Goal: Use online tool/utility: Utilize a website feature to perform a specific function

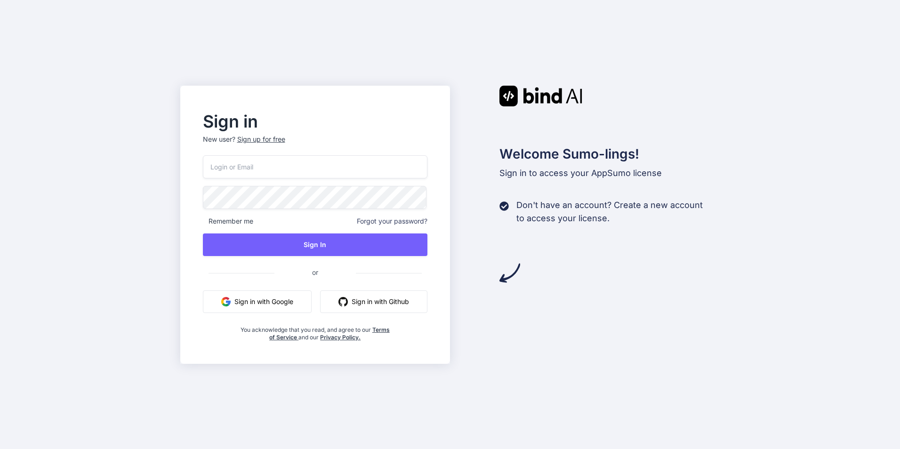
click at [263, 301] on button "Sign in with Google" at bounding box center [257, 302] width 109 height 23
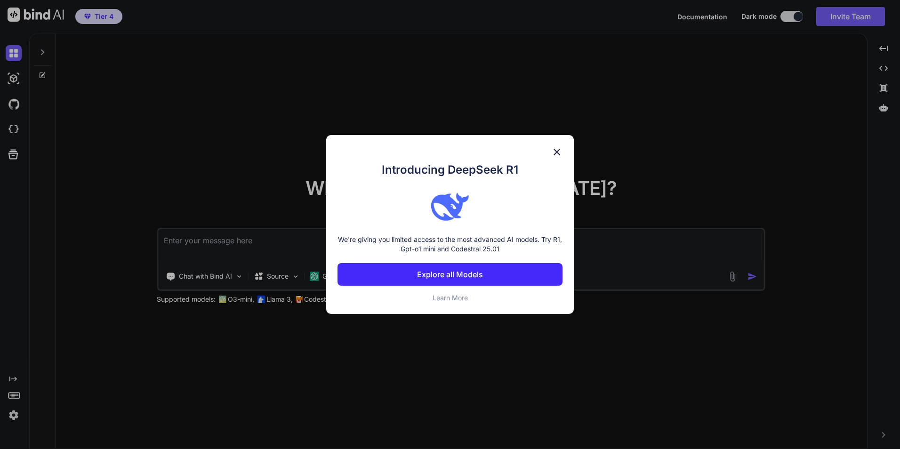
click at [558, 147] on img at bounding box center [556, 151] width 11 height 11
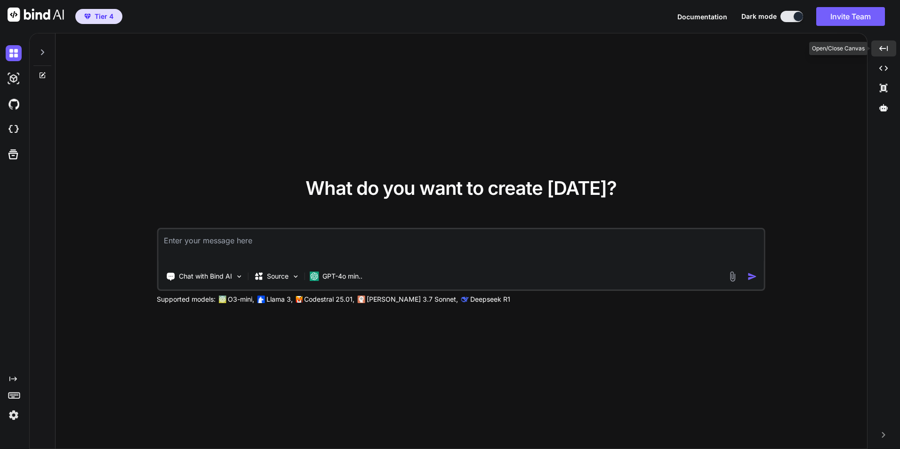
click at [882, 47] on icon at bounding box center [884, 48] width 8 height 5
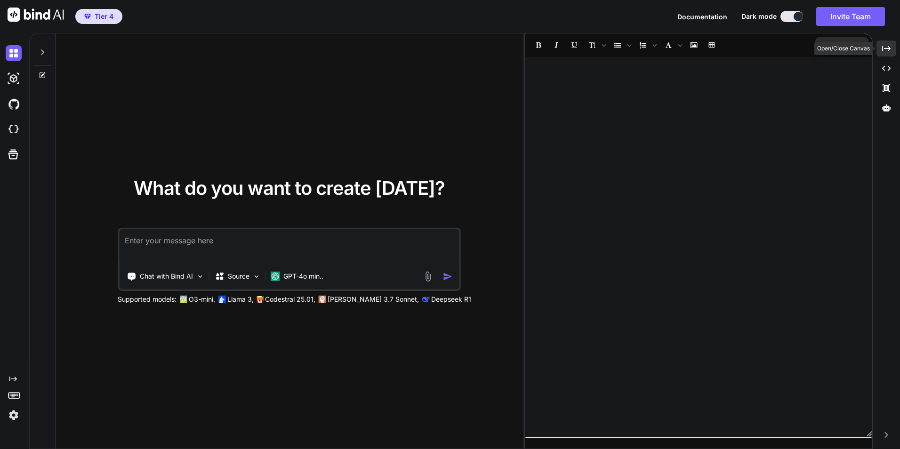
click at [880, 48] on div "Created with Pixso." at bounding box center [887, 48] width 20 height 16
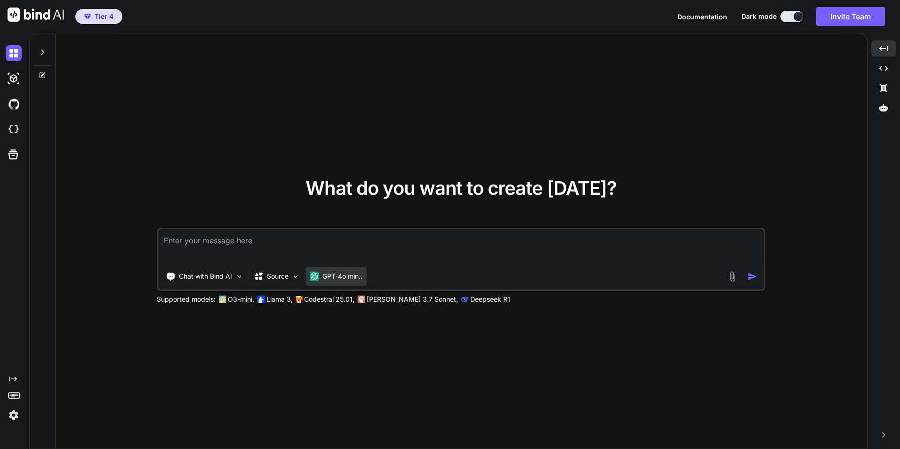
click at [339, 279] on p "GPT-4o min.." at bounding box center [343, 276] width 40 height 9
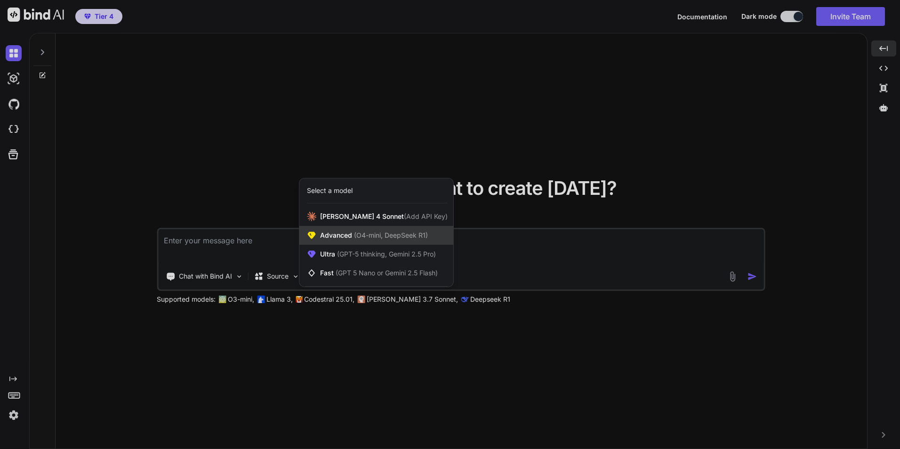
click at [361, 234] on span "(O4-mini, DeepSeek R1)" at bounding box center [390, 235] width 76 height 8
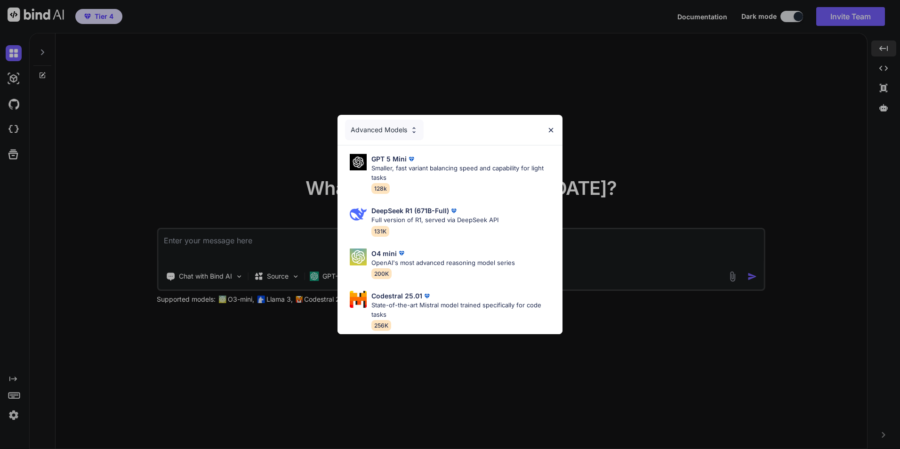
click at [552, 126] on img at bounding box center [551, 130] width 8 height 8
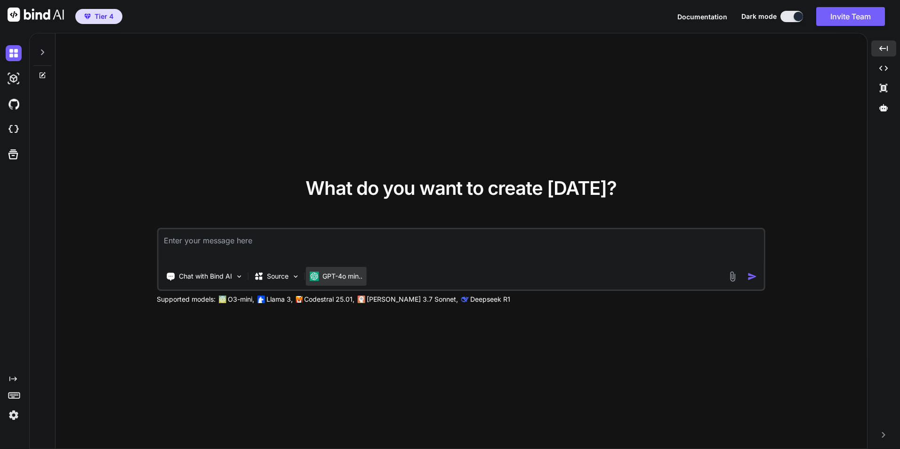
click at [347, 275] on p "GPT-4o min.." at bounding box center [343, 276] width 40 height 9
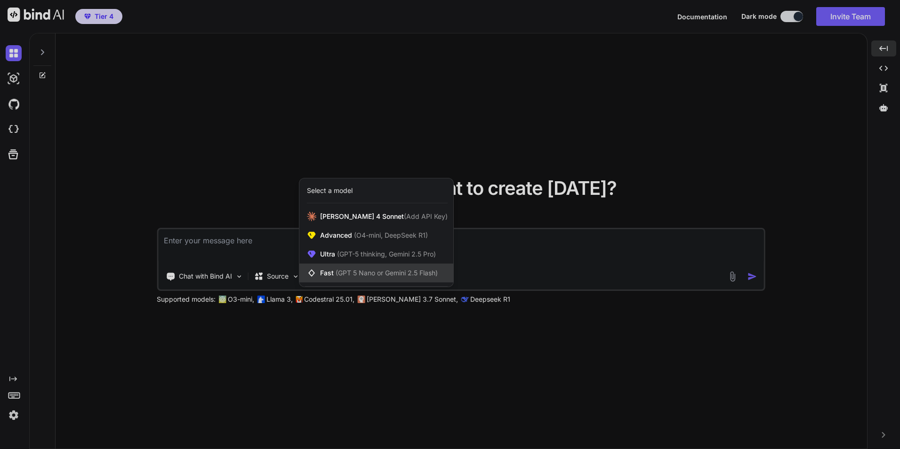
click at [346, 273] on span "(GPT 5 Nano or Gemini 2.5 Flash)" at bounding box center [387, 273] width 102 height 8
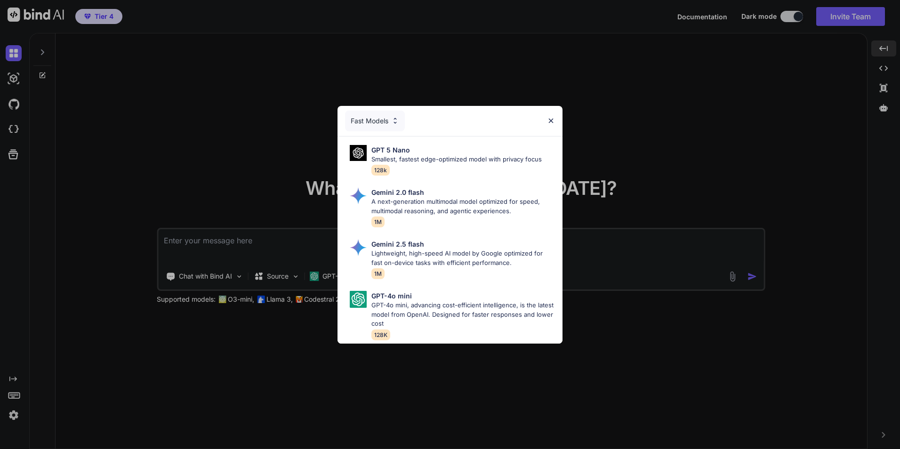
click at [646, 122] on div "Fast Models GPT 5 Nano Smallest, fastest edge-optimized model with privacy focu…" at bounding box center [450, 224] width 900 height 449
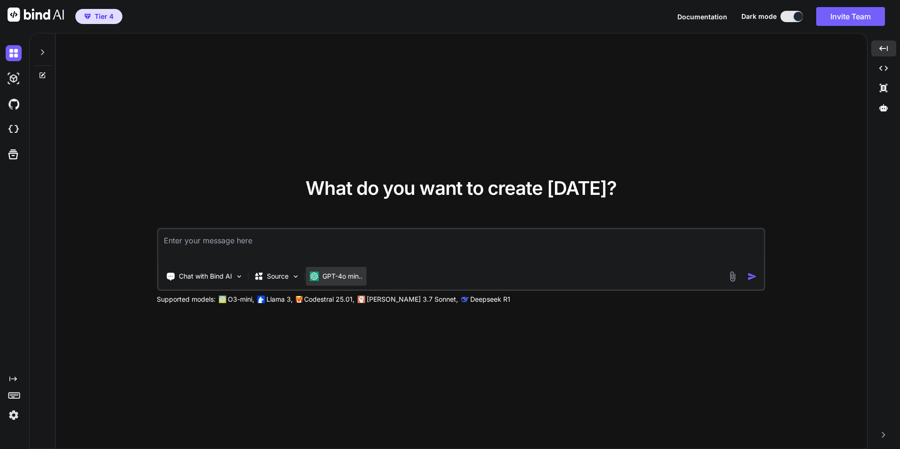
click at [335, 280] on p "GPT-4o min.." at bounding box center [343, 276] width 40 height 9
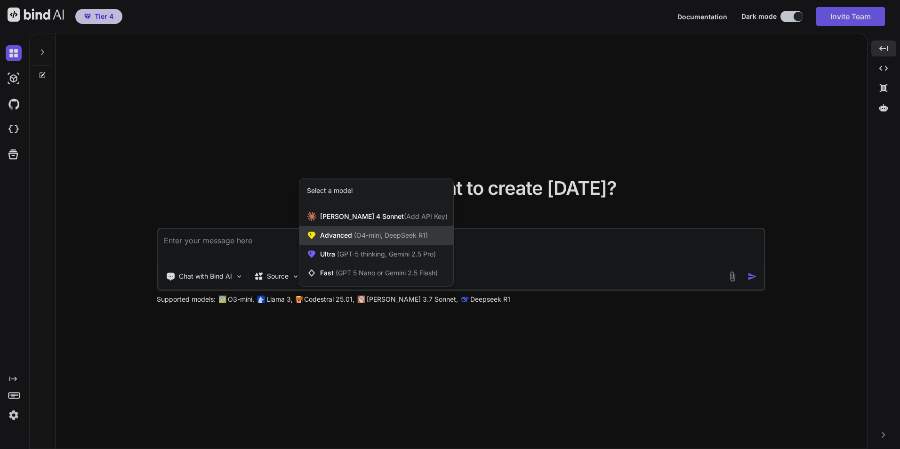
click at [347, 233] on span "Advanced (O4-mini, DeepSeek R1)" at bounding box center [374, 235] width 108 height 9
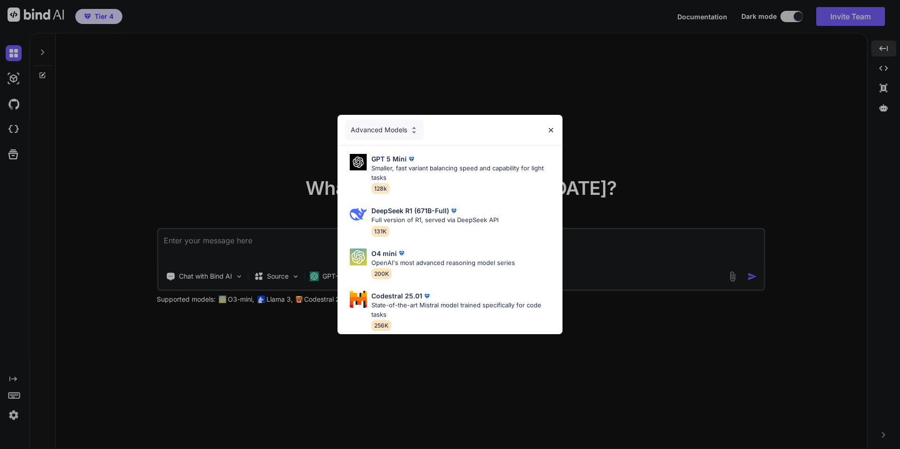
click at [635, 121] on div "Advanced Models GPT 5 Mini Smaller, fast variant balancing speed and capability…" at bounding box center [450, 224] width 900 height 449
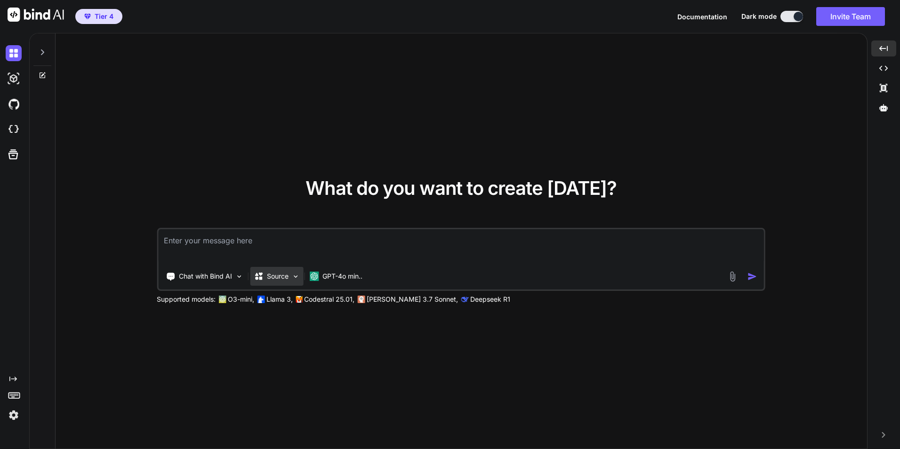
click at [295, 277] on img at bounding box center [295, 277] width 8 height 8
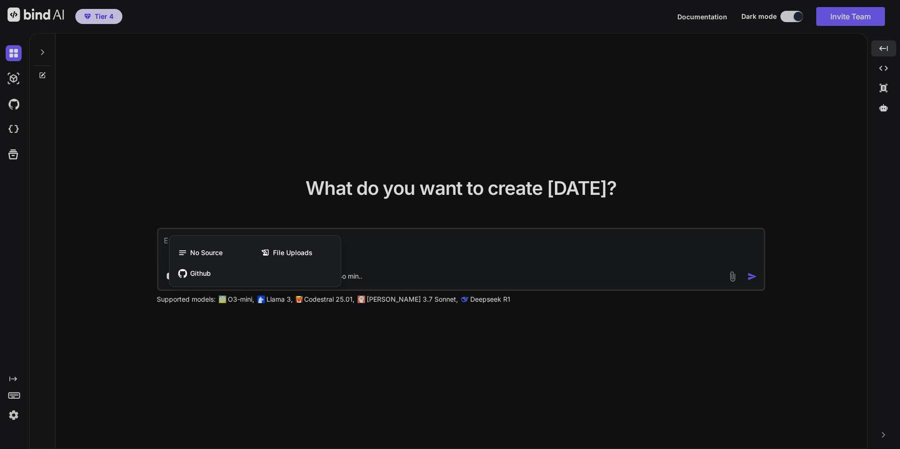
click at [289, 343] on div at bounding box center [450, 224] width 900 height 449
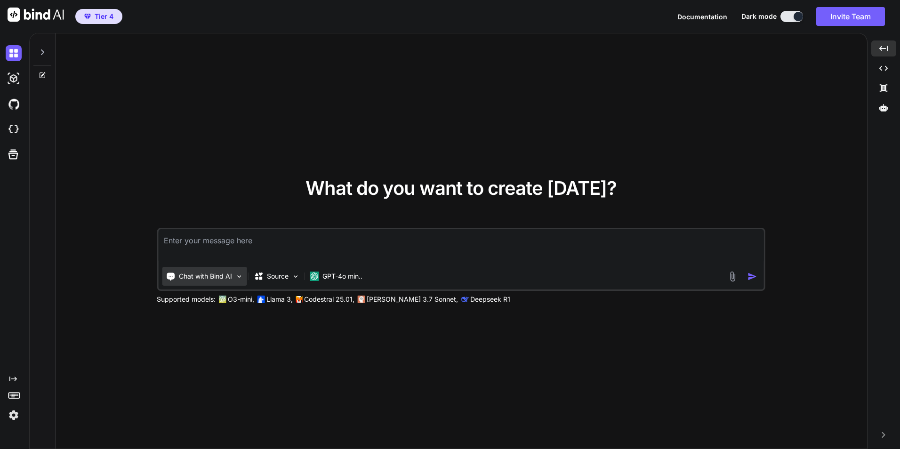
click at [238, 275] on img at bounding box center [239, 277] width 8 height 8
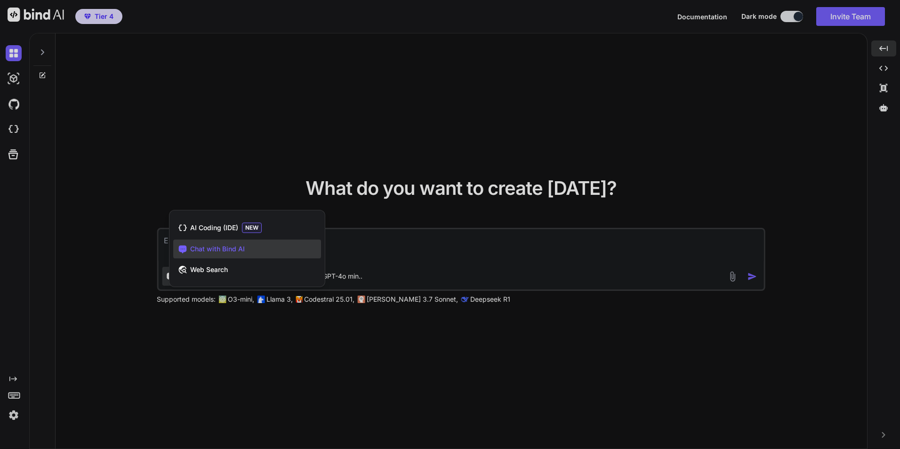
click at [251, 330] on div at bounding box center [450, 224] width 900 height 449
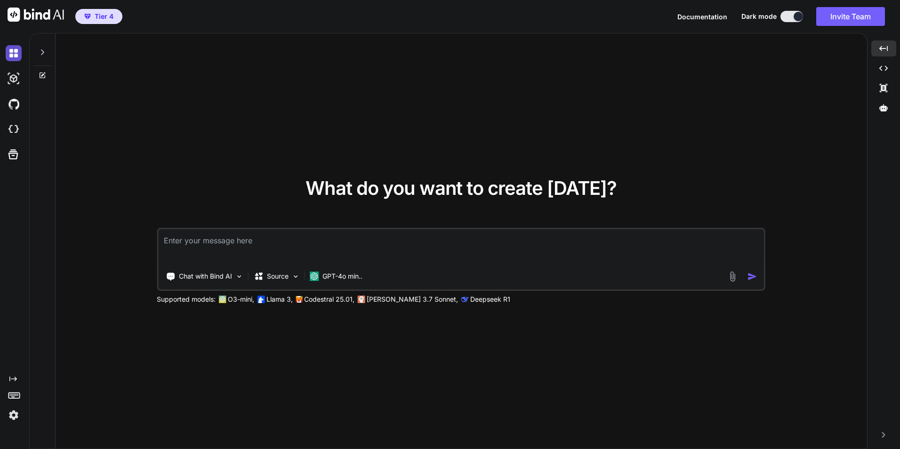
click at [15, 50] on img at bounding box center [14, 53] width 16 height 16
click at [12, 79] on img at bounding box center [14, 79] width 16 height 16
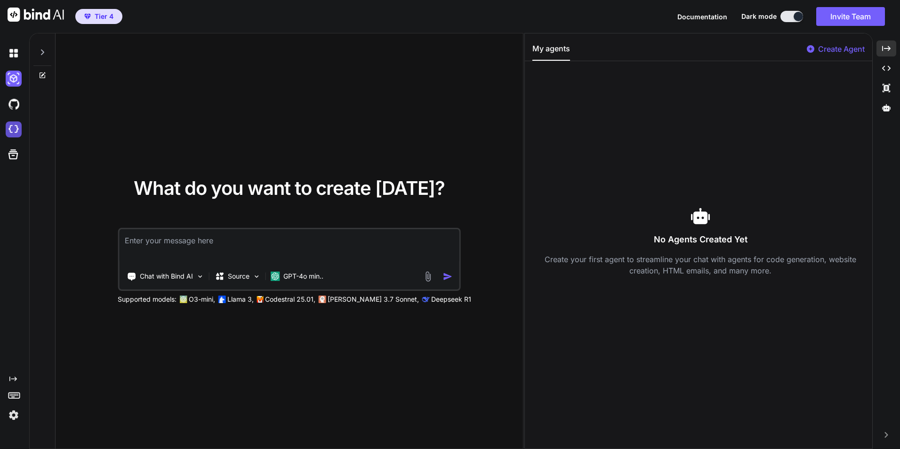
click at [16, 127] on img at bounding box center [14, 129] width 16 height 16
click at [43, 74] on icon at bounding box center [43, 74] width 4 height 4
click at [43, 55] on icon at bounding box center [43, 52] width 8 height 8
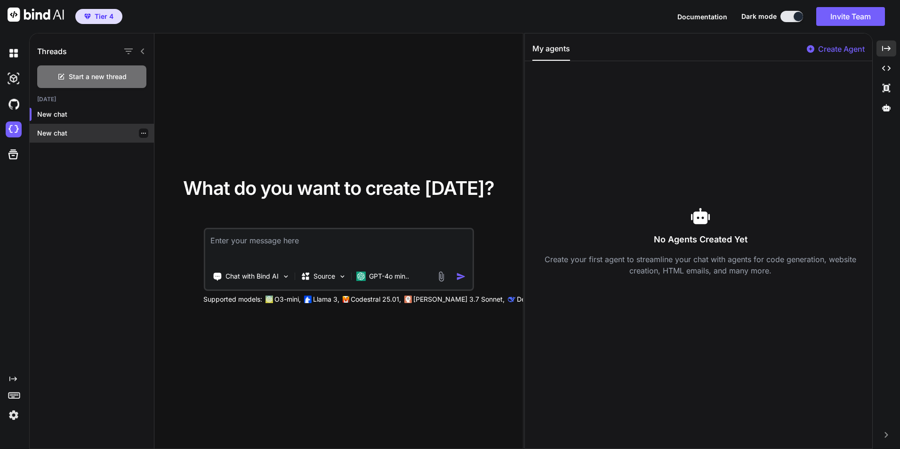
click at [64, 129] on p "New chat" at bounding box center [95, 133] width 117 height 9
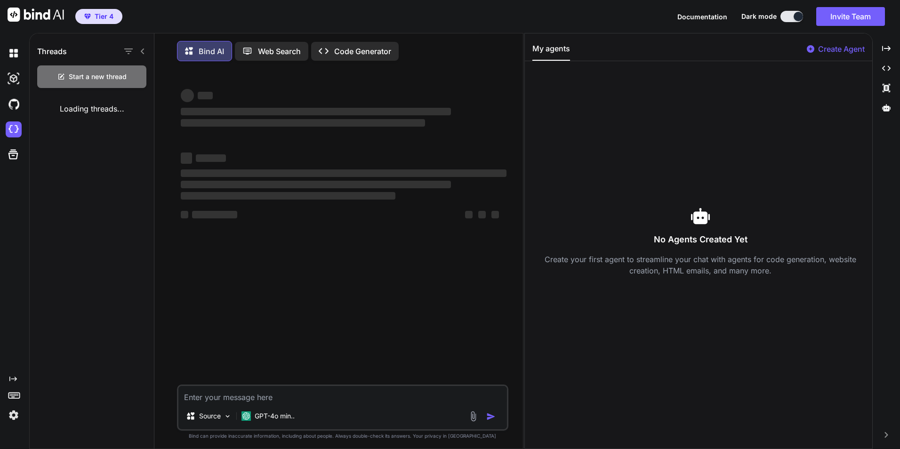
click at [14, 395] on rect at bounding box center [14, 394] width 1 height 1
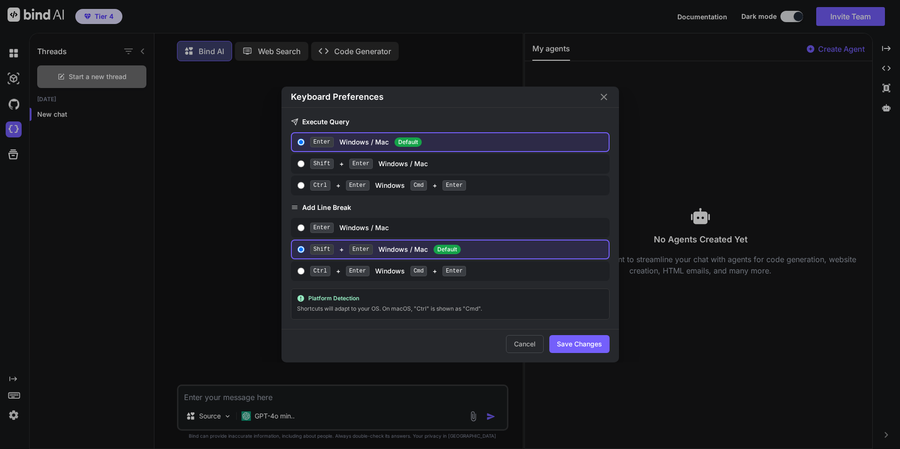
click at [14, 395] on div "Keyboard Preferences Execute Query Enter Windows / Mac Default Shift + Enter Wi…" at bounding box center [450, 224] width 900 height 449
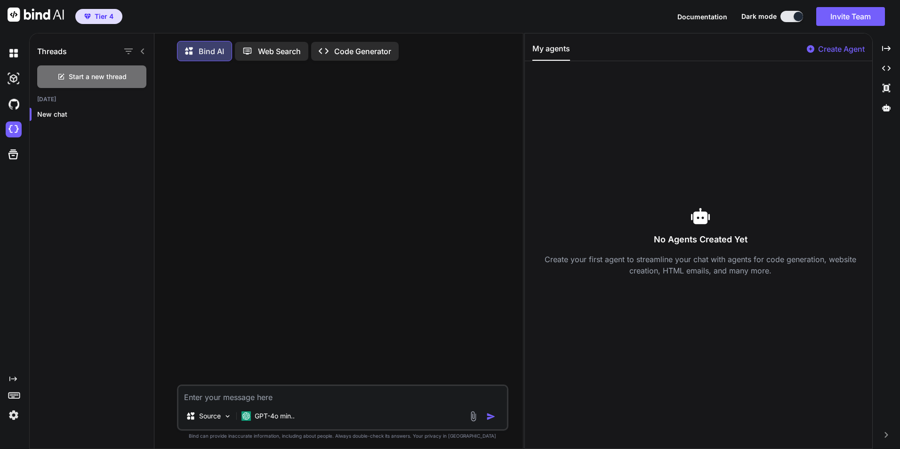
click at [14, 416] on img at bounding box center [14, 415] width 16 height 16
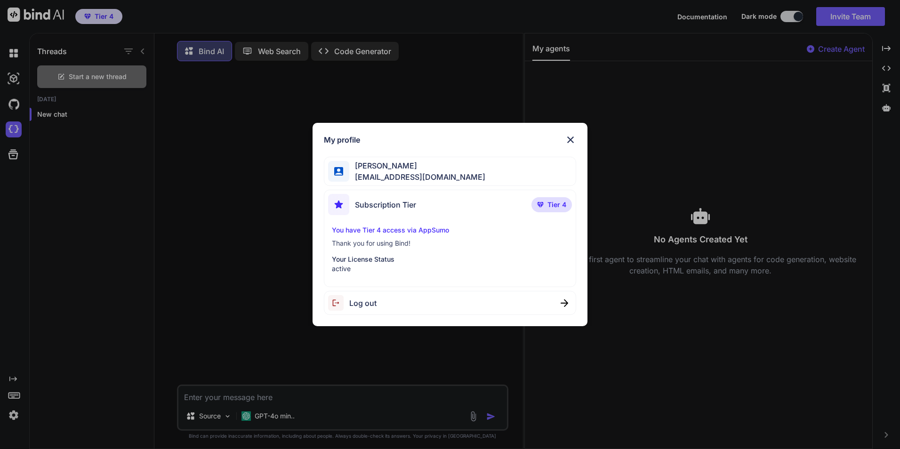
click at [572, 138] on img at bounding box center [570, 139] width 11 height 11
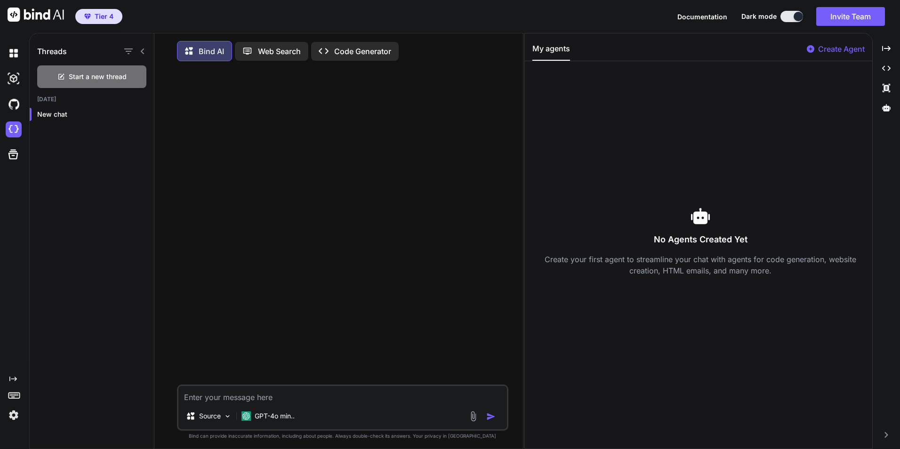
click at [251, 50] on icon at bounding box center [247, 51] width 8 height 7
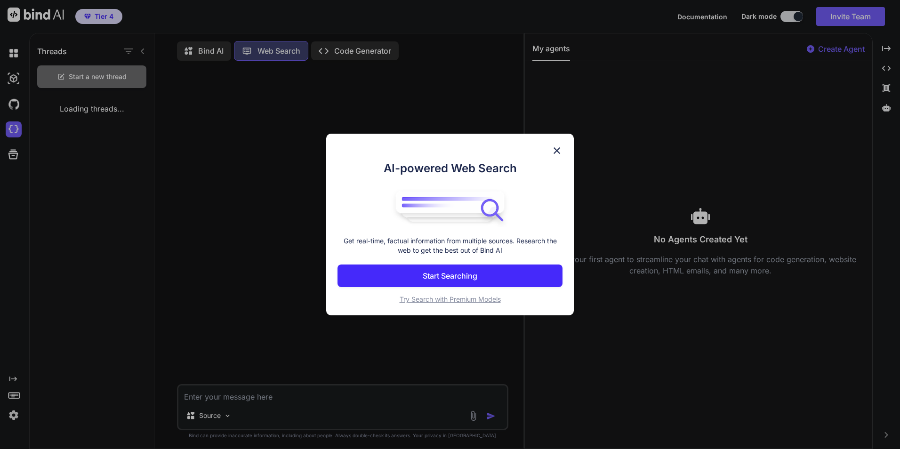
scroll to position [4, 0]
click at [560, 147] on img at bounding box center [556, 150] width 11 height 11
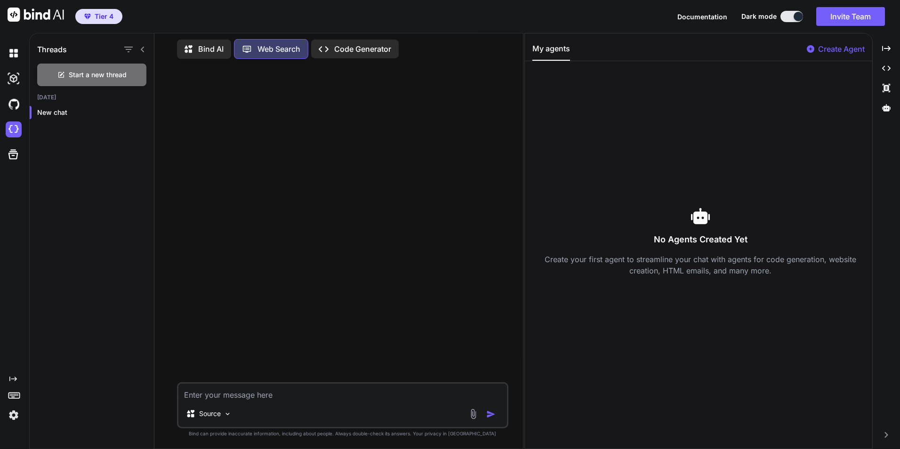
click at [369, 49] on p "Code Generator" at bounding box center [362, 48] width 57 height 11
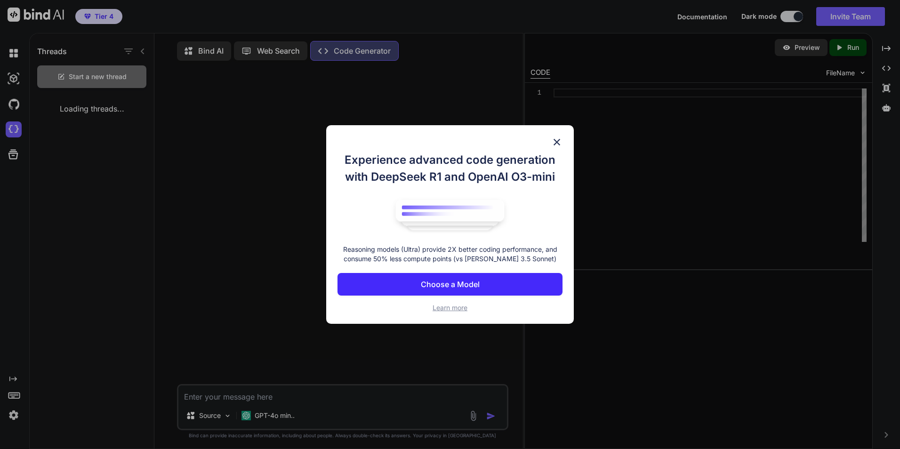
click at [560, 136] on div "Experience advanced code generation with DeepSeek R1 and OpenAI O3-mini Reasoni…" at bounding box center [450, 224] width 248 height 199
click at [555, 143] on img at bounding box center [556, 142] width 11 height 11
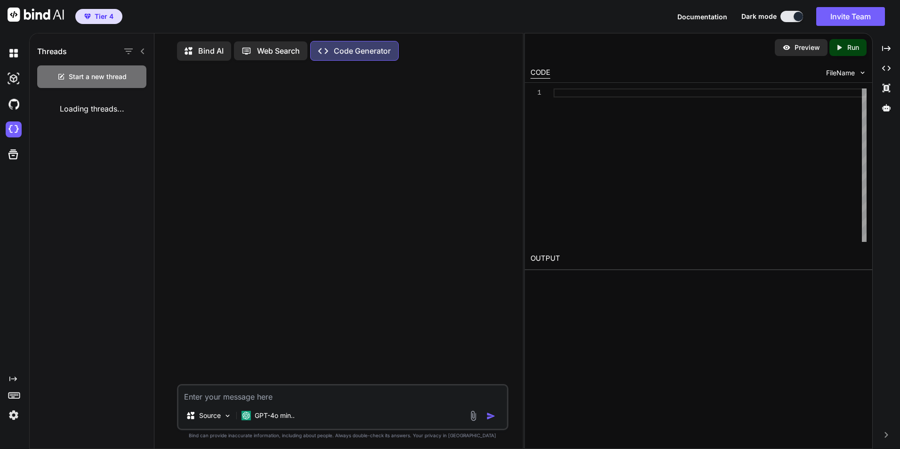
click at [203, 46] on p "Bind AI" at bounding box center [210, 50] width 25 height 11
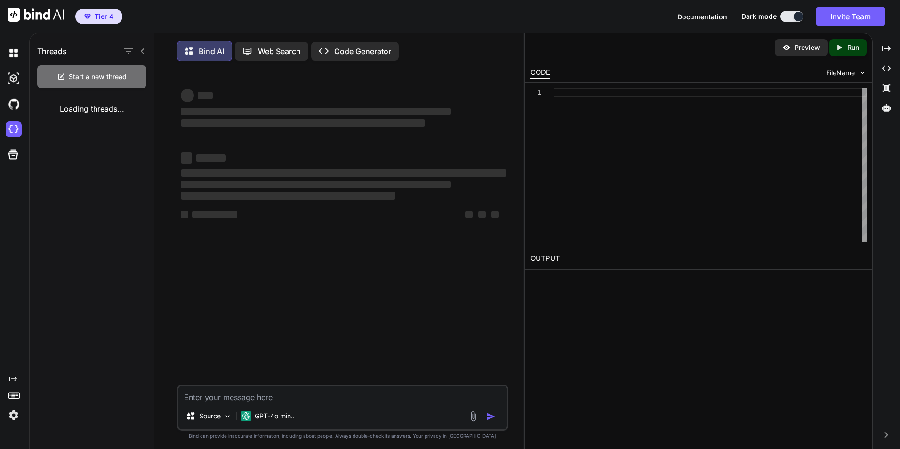
click at [14, 416] on img at bounding box center [14, 415] width 16 height 16
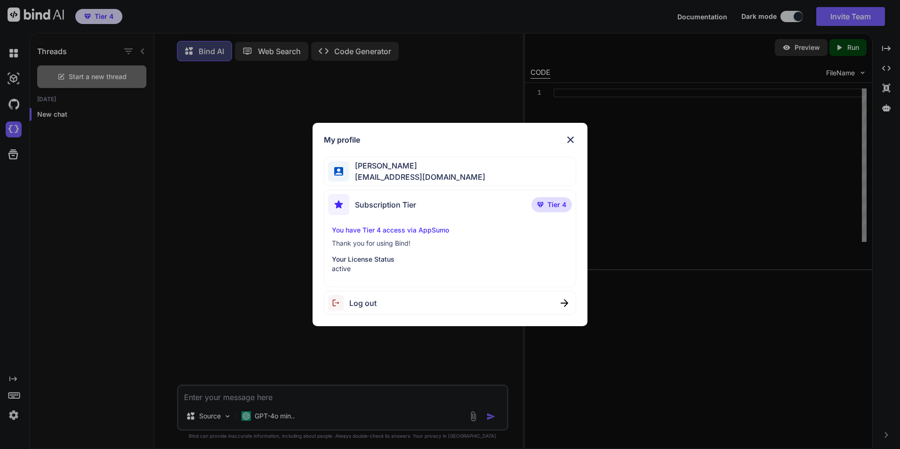
click at [568, 137] on img at bounding box center [570, 139] width 11 height 11
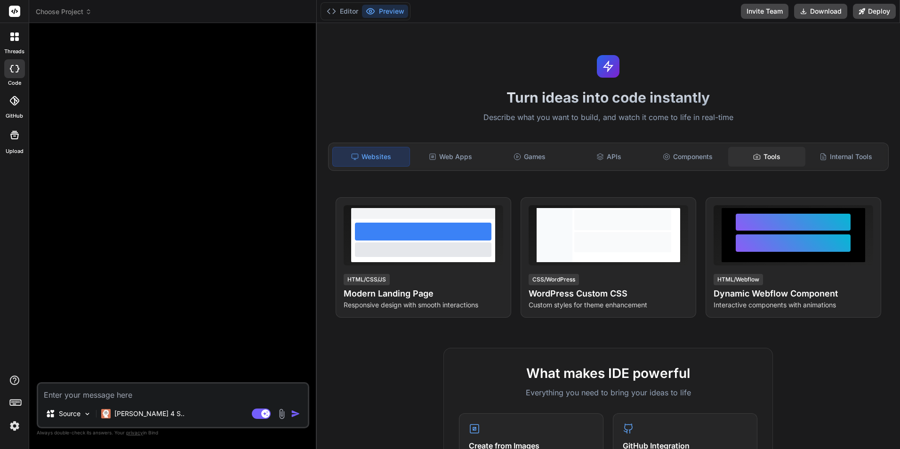
click at [753, 153] on icon at bounding box center [757, 157] width 8 height 8
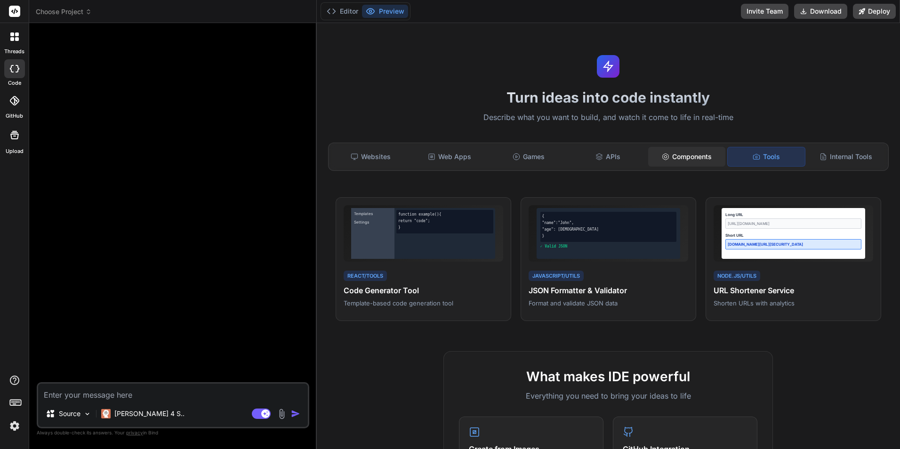
click at [684, 156] on div "Components" at bounding box center [686, 157] width 77 height 20
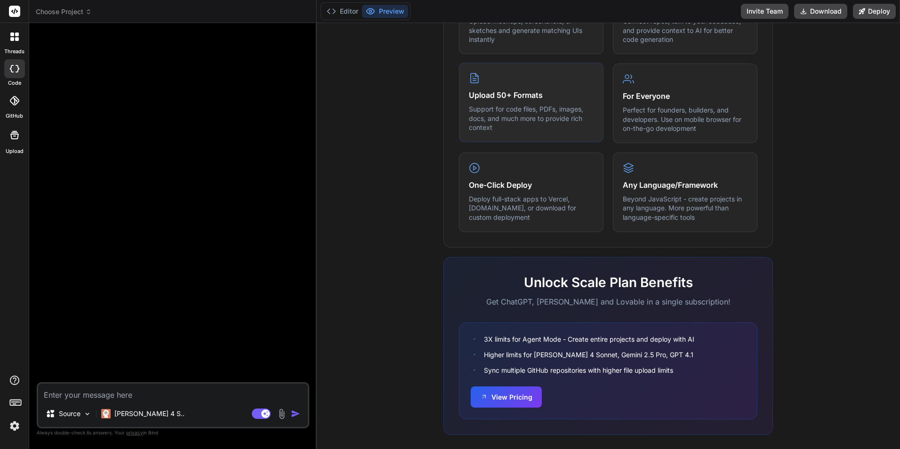
scroll to position [452, 0]
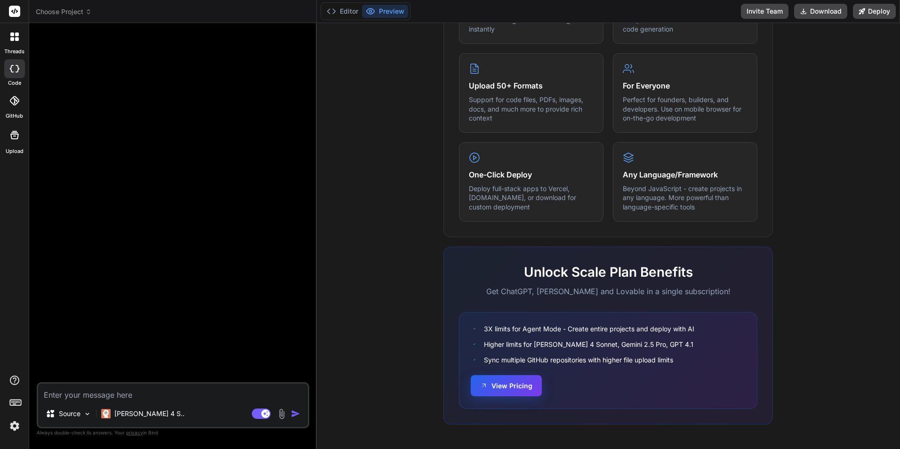
click at [498, 386] on button "View Pricing" at bounding box center [506, 385] width 71 height 21
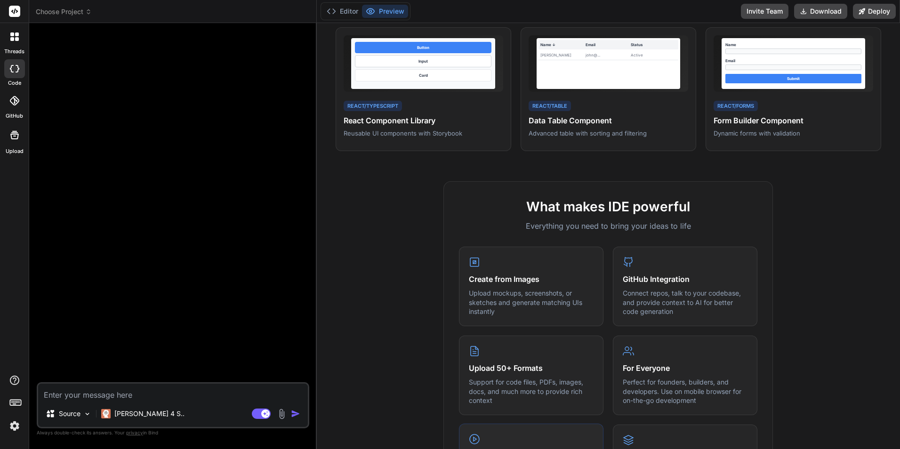
scroll to position [0, 0]
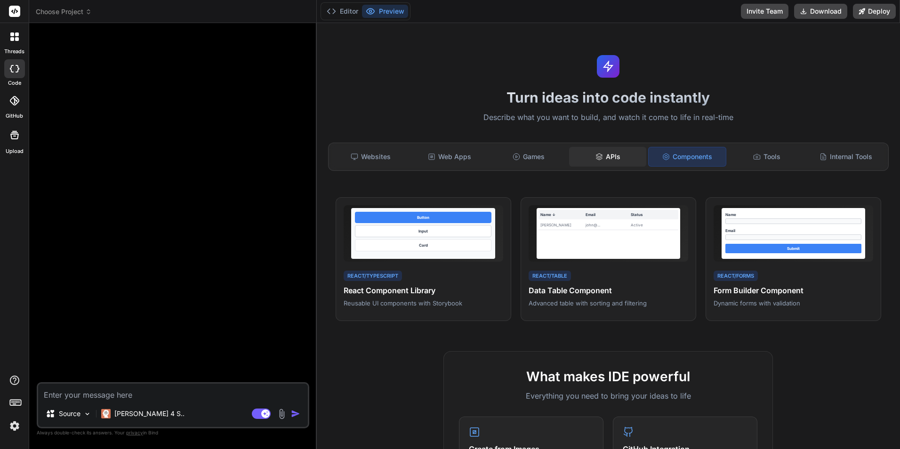
click at [615, 158] on div "APIs" at bounding box center [607, 157] width 77 height 20
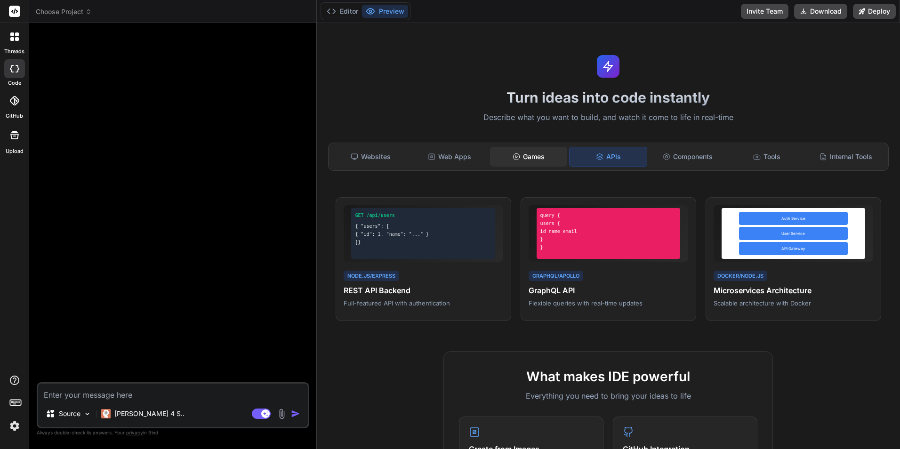
click at [542, 152] on div "Games" at bounding box center [528, 157] width 77 height 20
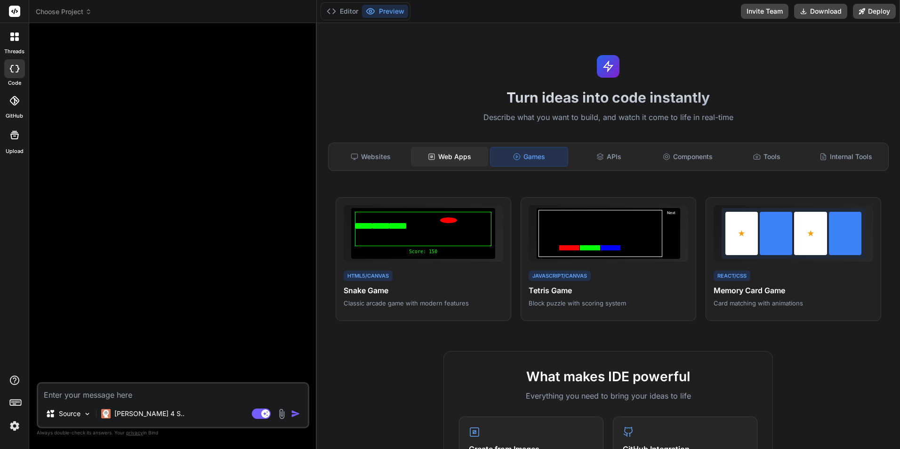
click at [461, 150] on div "Web Apps" at bounding box center [449, 157] width 77 height 20
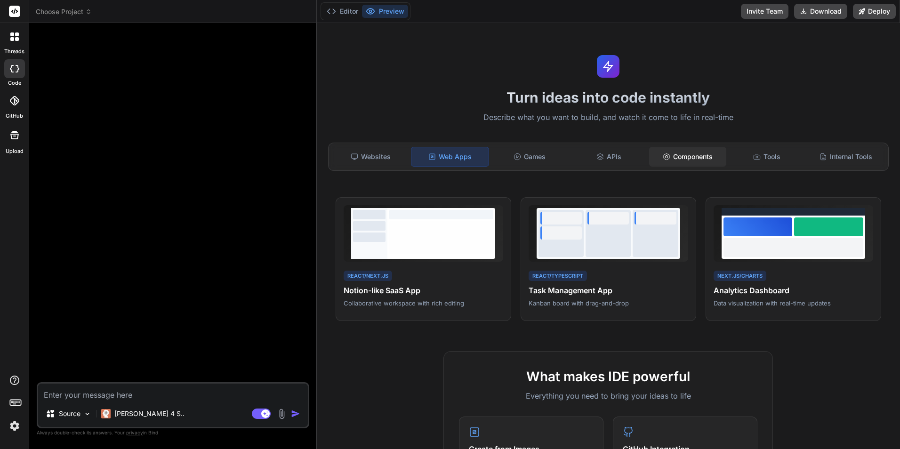
click at [677, 155] on div "Components" at bounding box center [687, 157] width 77 height 20
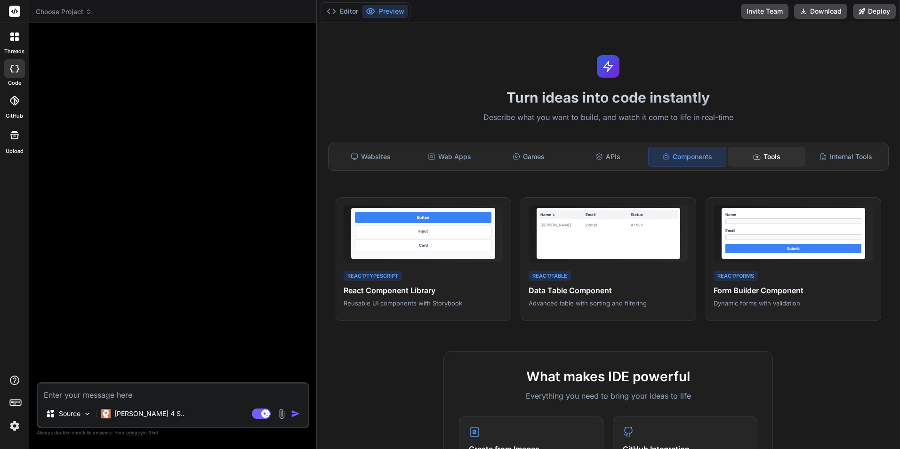
click at [759, 152] on div "Tools" at bounding box center [766, 157] width 77 height 20
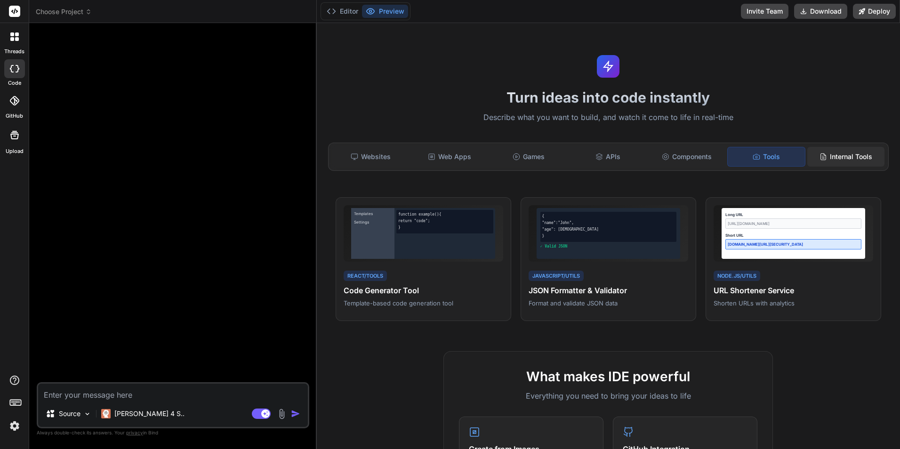
click at [820, 159] on icon at bounding box center [824, 157] width 8 height 8
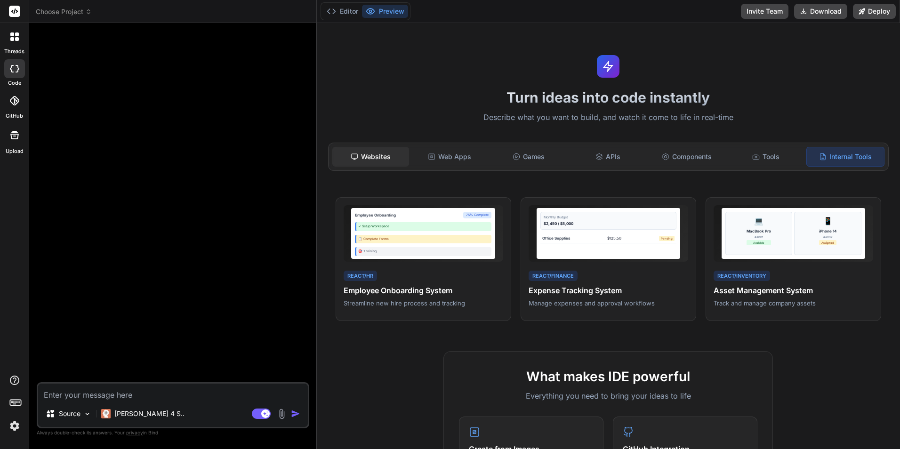
click at [378, 160] on div "Websites" at bounding box center [370, 157] width 77 height 20
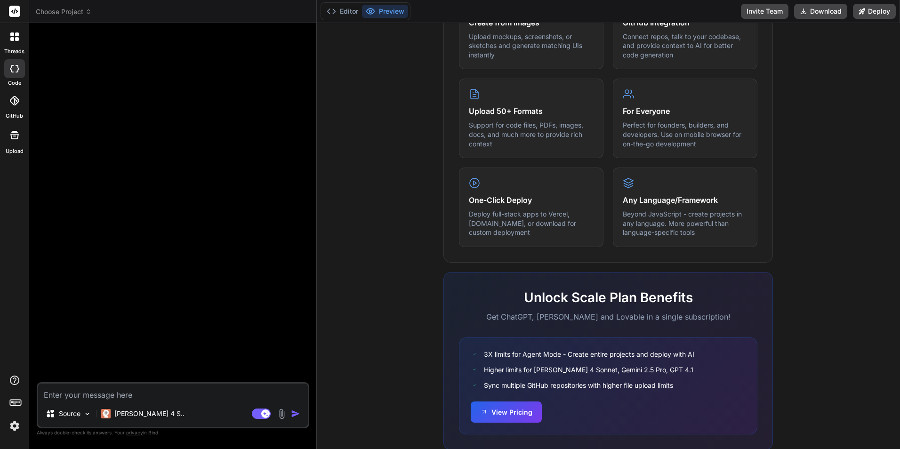
scroll to position [449, 0]
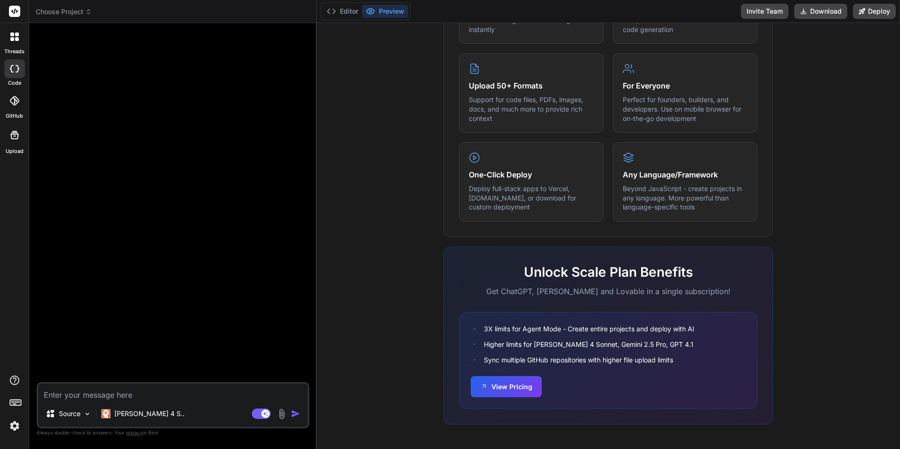
click at [223, 172] on div at bounding box center [174, 207] width 271 height 352
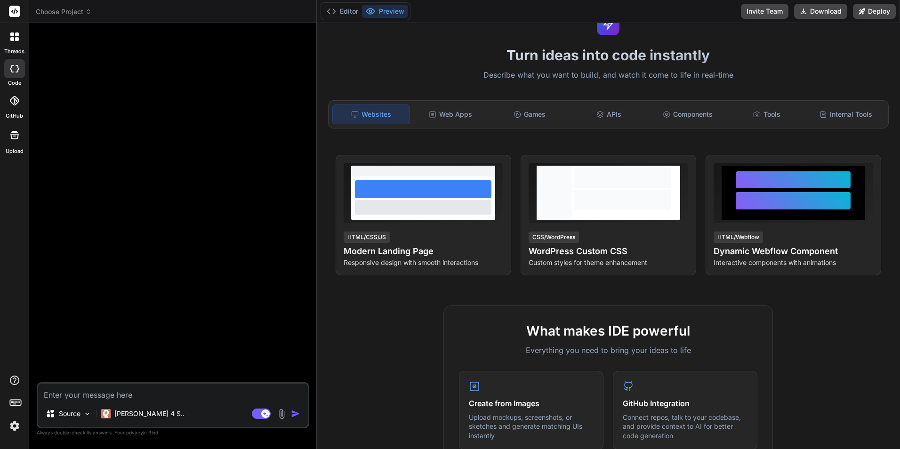
scroll to position [0, 0]
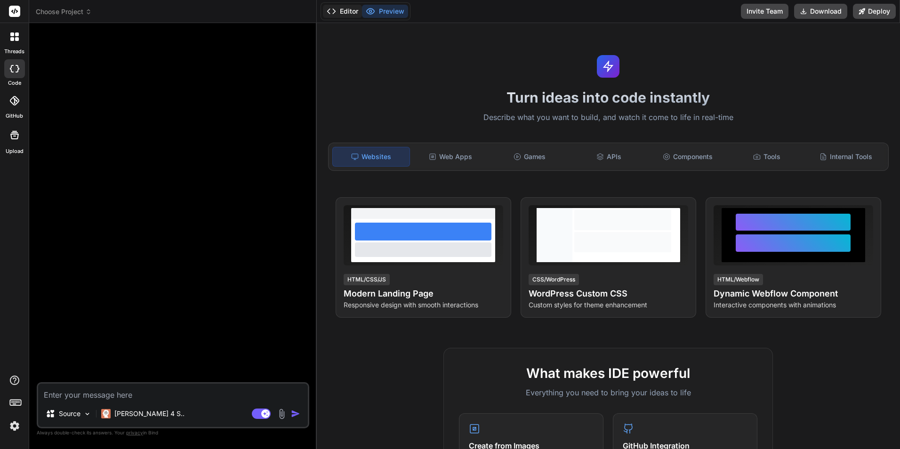
click at [338, 8] on button "Editor" at bounding box center [342, 11] width 39 height 13
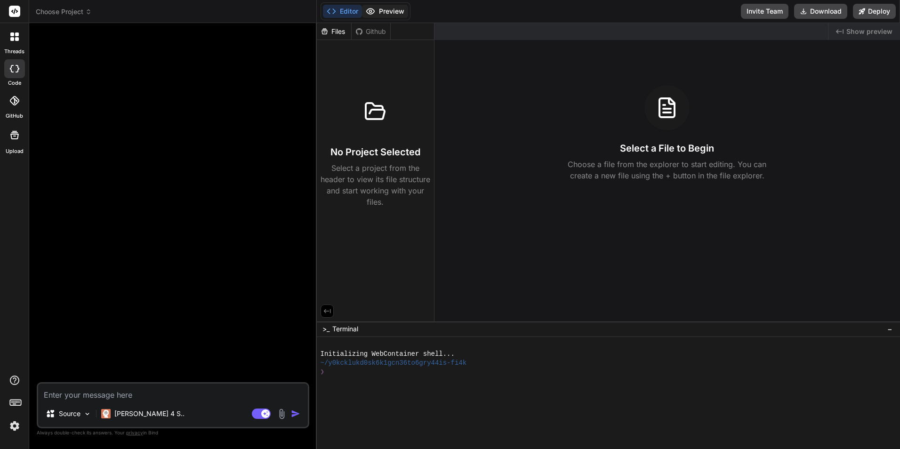
click at [385, 12] on button "Preview" at bounding box center [385, 11] width 46 height 13
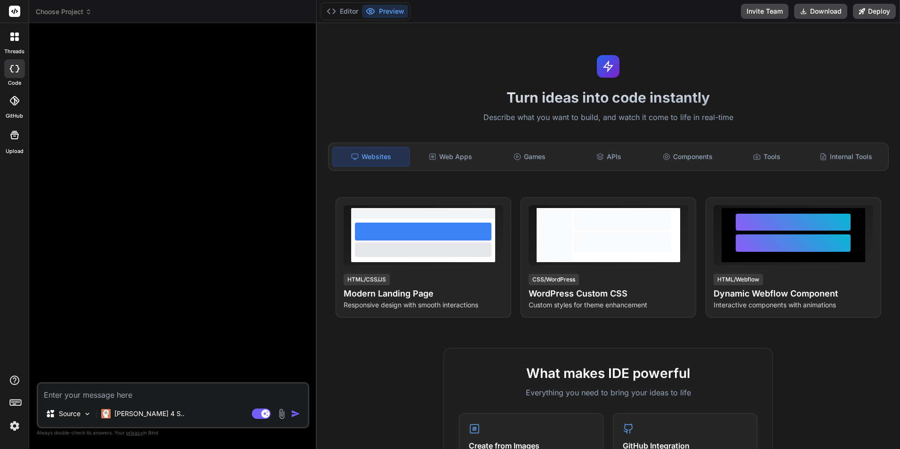
click at [222, 81] on div at bounding box center [174, 207] width 271 height 352
click at [13, 425] on img at bounding box center [15, 426] width 16 height 16
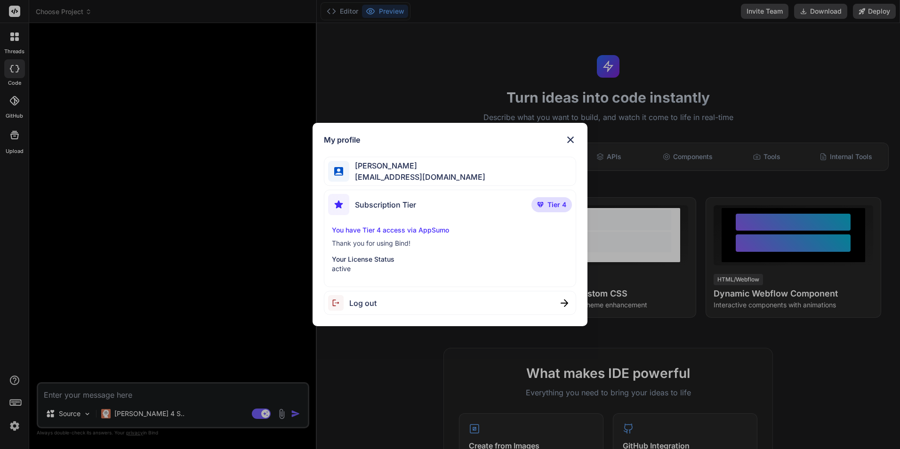
click at [573, 139] on img at bounding box center [570, 139] width 11 height 11
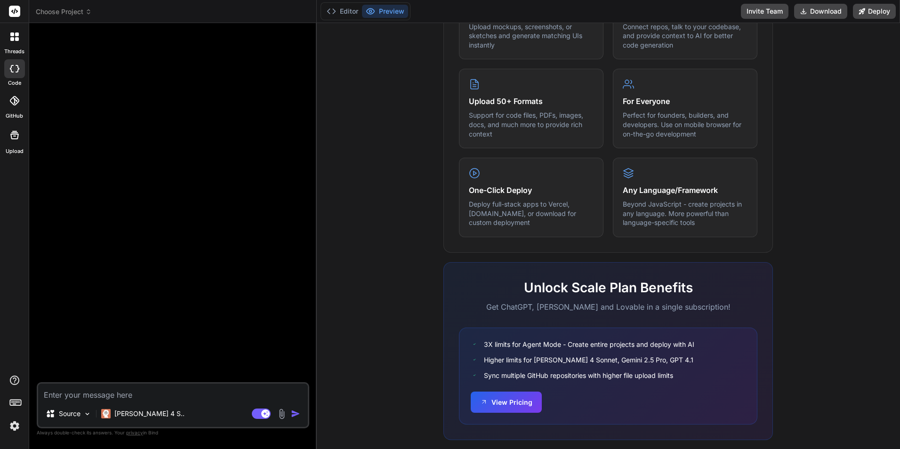
scroll to position [449, 0]
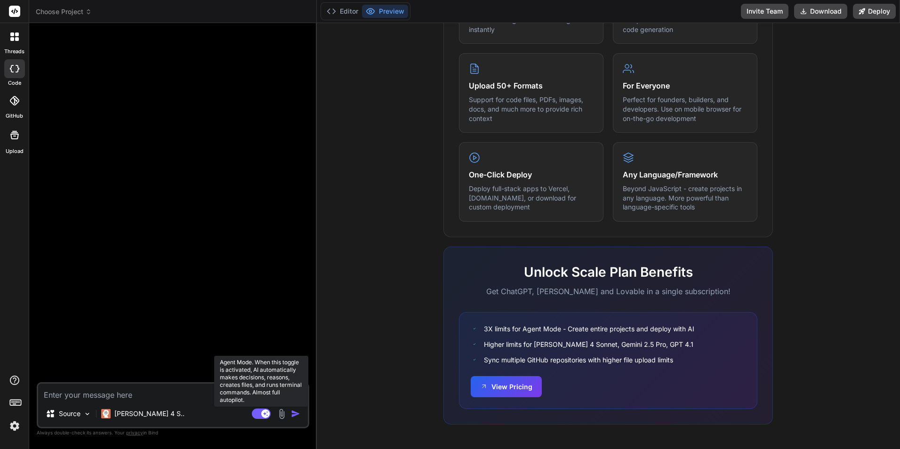
click at [260, 415] on rect at bounding box center [261, 414] width 19 height 10
click at [260, 415] on rect at bounding box center [257, 414] width 8 height 8
click at [260, 415] on rect at bounding box center [261, 414] width 19 height 10
click at [260, 415] on rect at bounding box center [257, 414] width 8 height 8
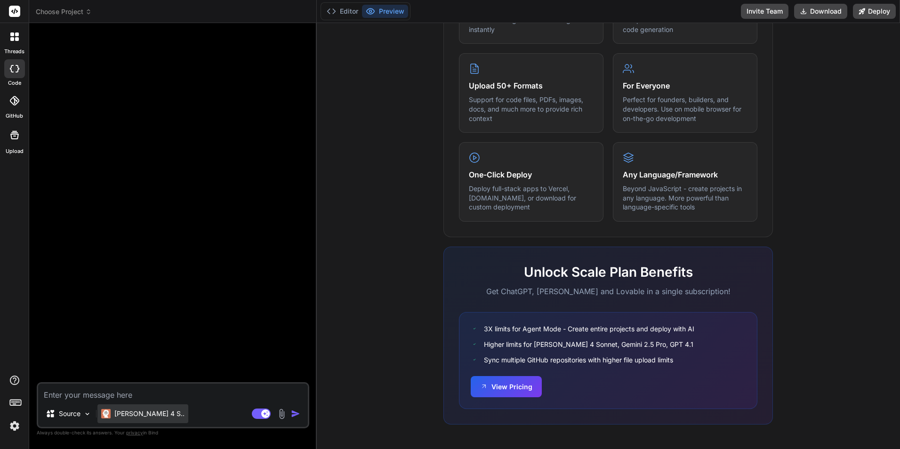
click at [126, 409] on p "[PERSON_NAME] 4 S.." at bounding box center [149, 413] width 70 height 9
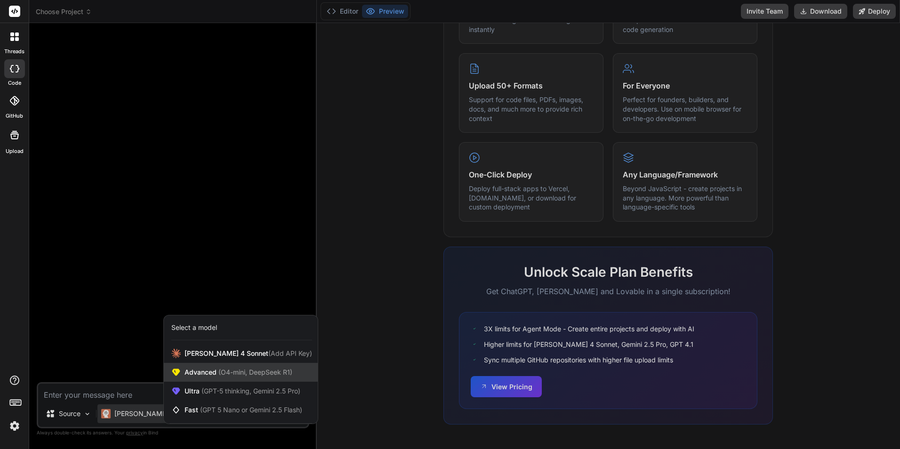
click at [198, 371] on span "Advanced (O4-mini, DeepSeek R1)" at bounding box center [239, 372] width 108 height 9
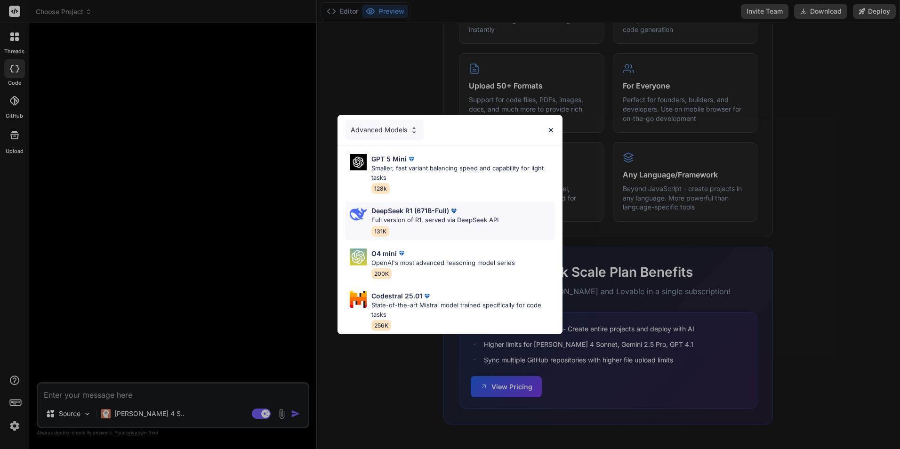
click at [418, 209] on p "DeepSeek R1 (671B-Full)" at bounding box center [411, 211] width 78 height 10
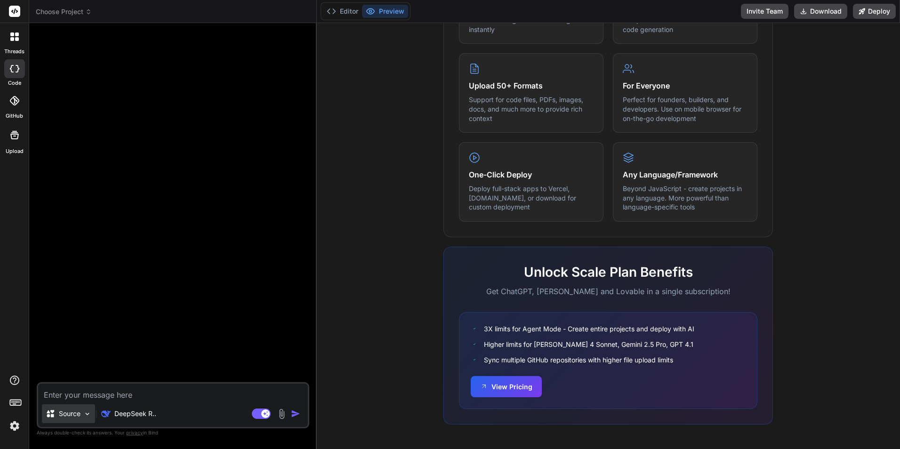
click at [84, 416] on img at bounding box center [87, 414] width 8 height 8
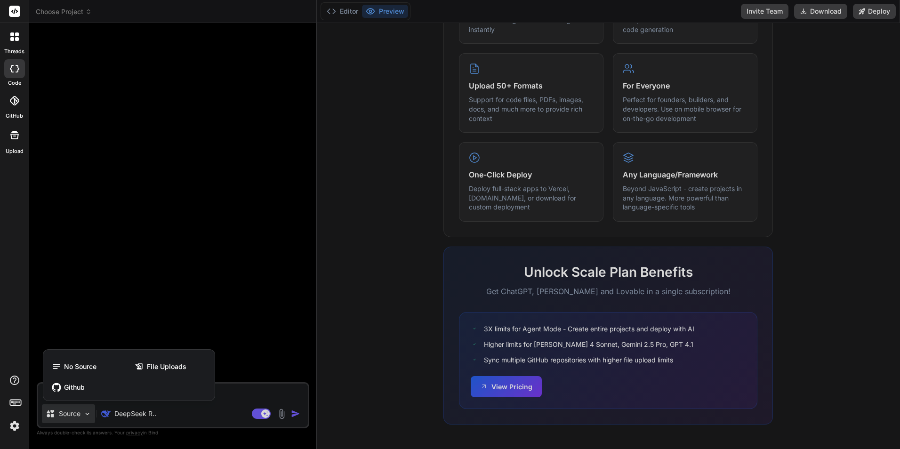
click at [124, 307] on div at bounding box center [450, 224] width 900 height 449
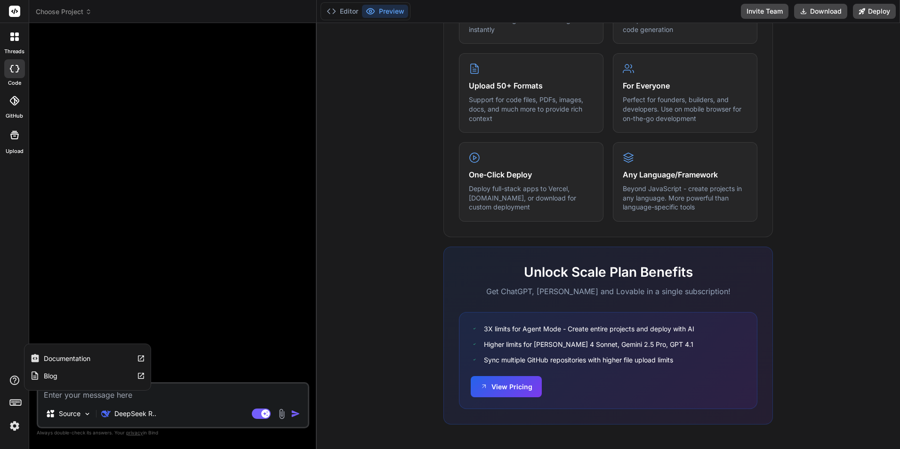
click at [140, 358] on icon at bounding box center [141, 359] width 8 height 8
click at [819, 119] on div "What makes IDE powerful Everything you need to bring your ideas to life Create …" at bounding box center [609, 171] width 573 height 544
click at [162, 67] on div at bounding box center [174, 207] width 271 height 352
click at [9, 40] on div at bounding box center [15, 37] width 20 height 20
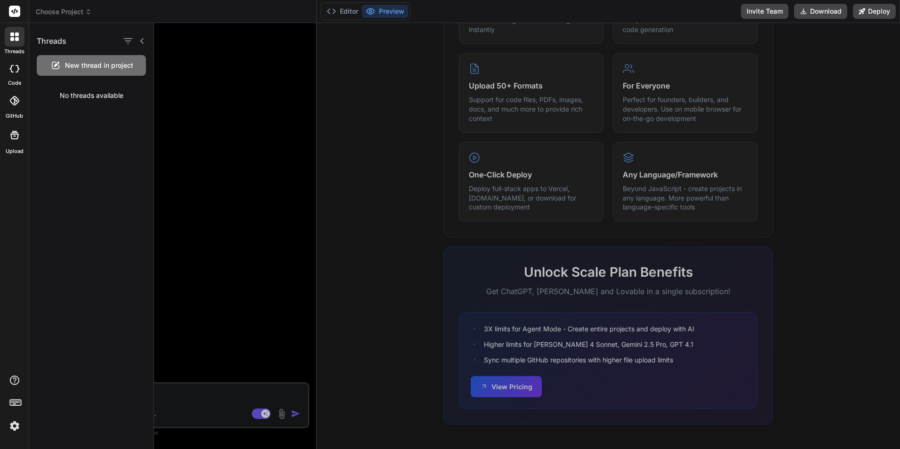
click at [14, 69] on icon at bounding box center [14, 69] width 9 height 8
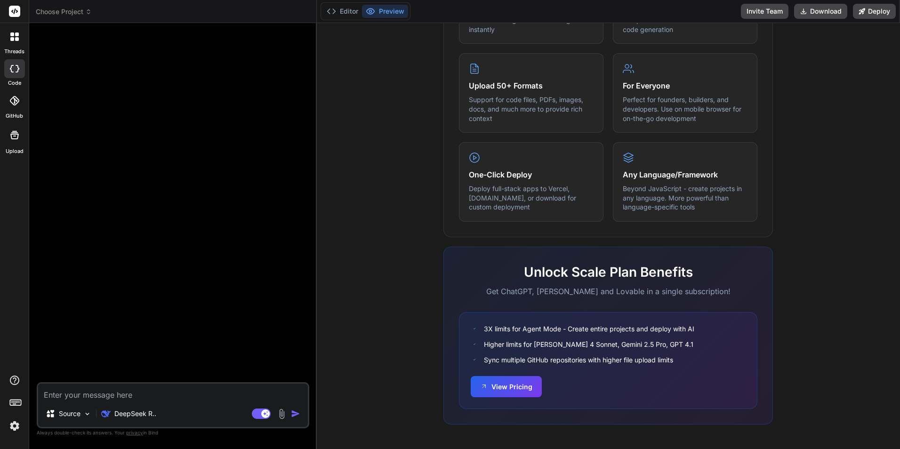
click at [14, 69] on icon at bounding box center [14, 69] width 9 height 8
click at [12, 104] on icon at bounding box center [13, 100] width 9 height 9
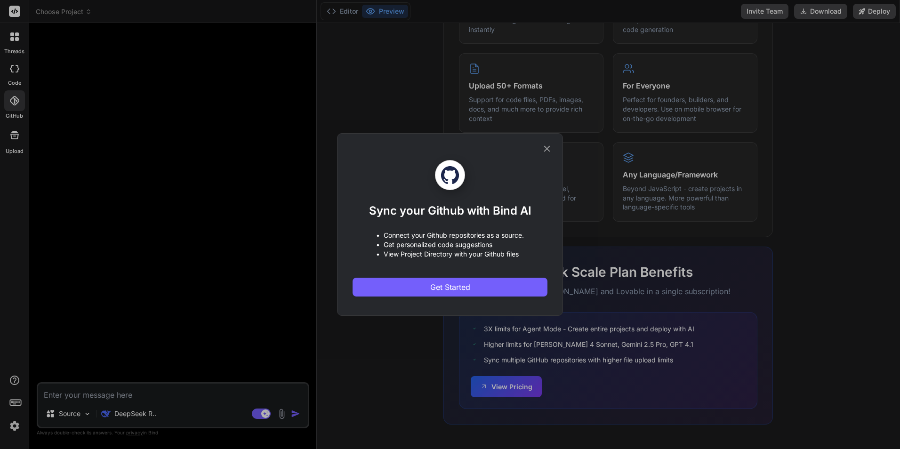
click at [547, 145] on icon at bounding box center [547, 149] width 10 height 10
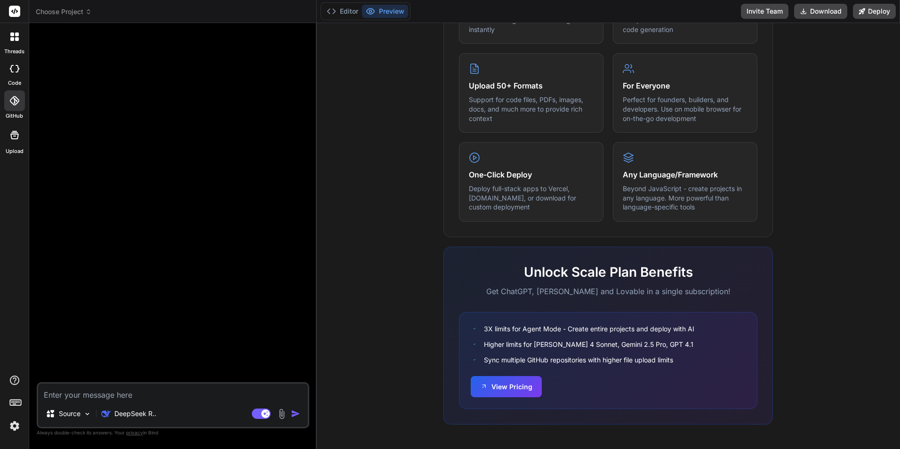
click at [22, 137] on div at bounding box center [14, 135] width 23 height 23
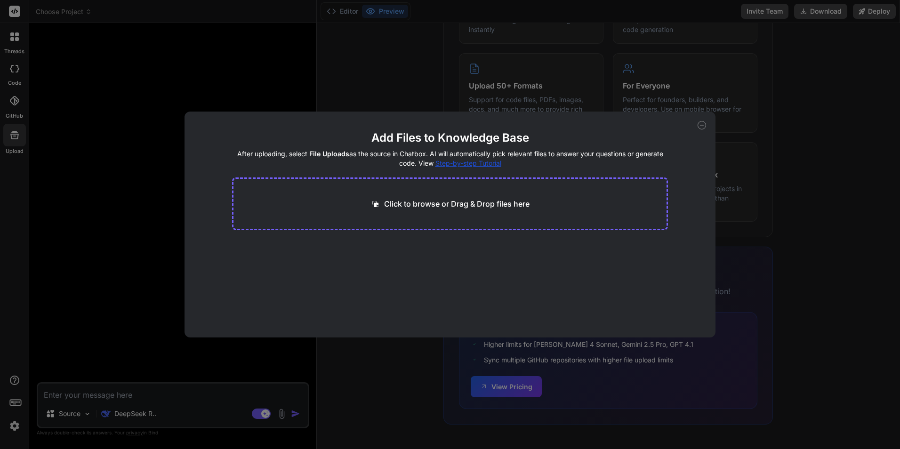
click at [699, 124] on icon at bounding box center [702, 125] width 8 height 8
type textarea "x"
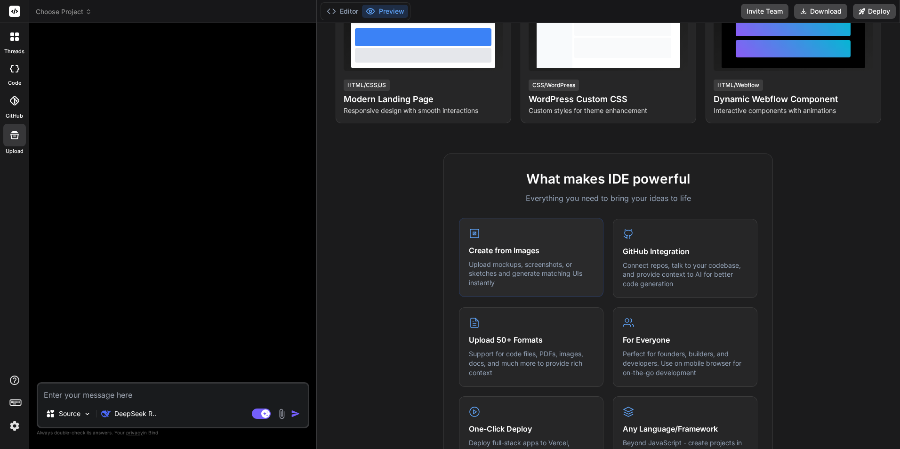
scroll to position [235, 0]
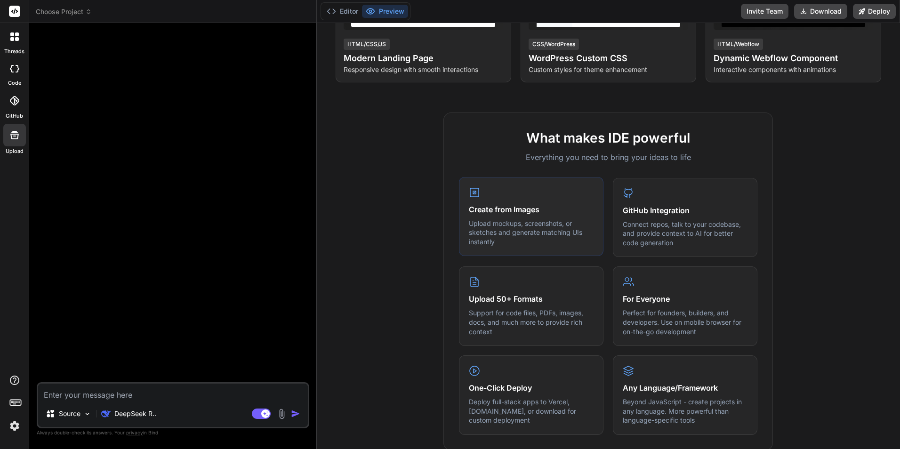
click at [503, 210] on h4 "Create from Images" at bounding box center [531, 209] width 125 height 11
click at [232, 180] on div at bounding box center [174, 207] width 271 height 352
click at [16, 377] on icon at bounding box center [14, 380] width 11 height 11
click at [140, 355] on icon at bounding box center [141, 359] width 8 height 8
